Goal: Find specific page/section: Find specific page/section

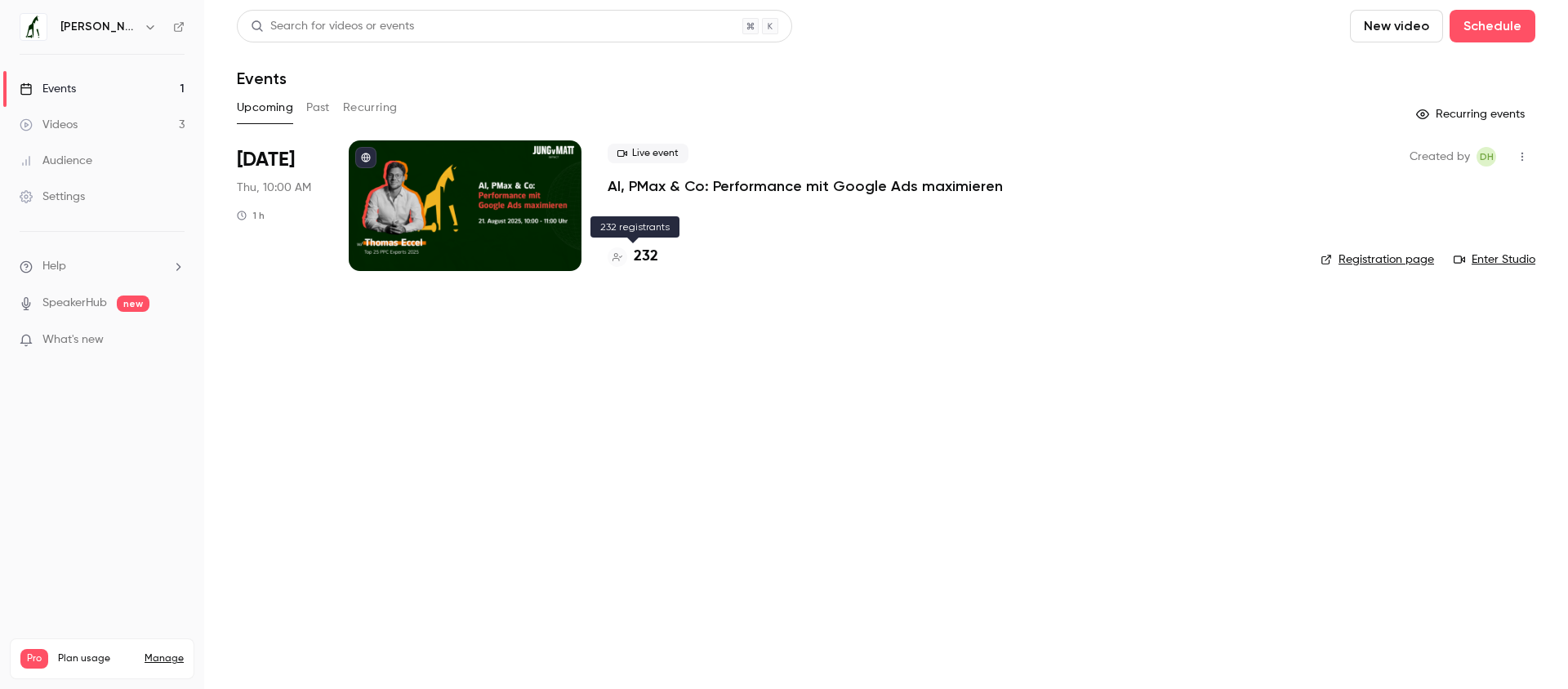
click at [655, 263] on h4 "232" at bounding box center [646, 257] width 25 height 22
